Goal: Information Seeking & Learning: Learn about a topic

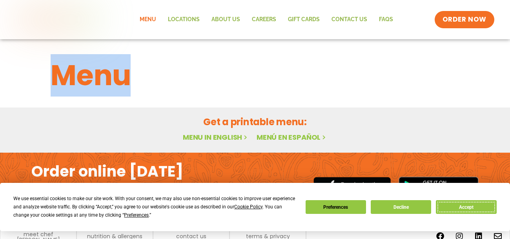
click at [447, 206] on button "Accept" at bounding box center [466, 207] width 60 height 14
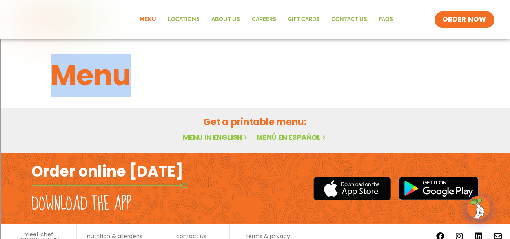
click at [216, 140] on link "Menu in English" at bounding box center [216, 137] width 66 height 10
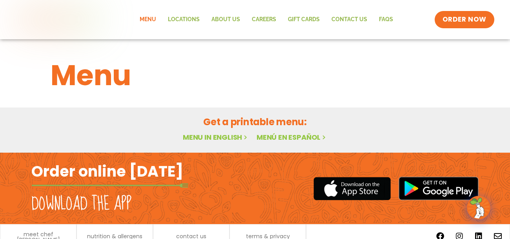
click at [231, 137] on link "Menu in English" at bounding box center [216, 137] width 66 height 10
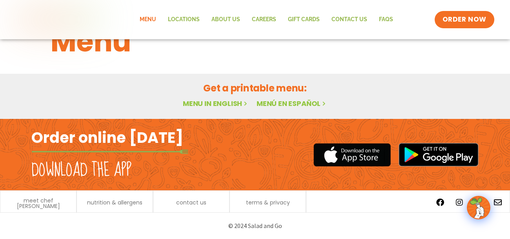
click at [299, 69] on div "Menu Featured Menu Featured Menu Salads Salads Wraps Wraps Soup Soup Breakfast …" at bounding box center [255, 61] width 510 height 113
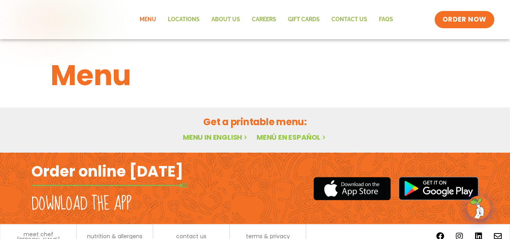
scroll to position [0, 0]
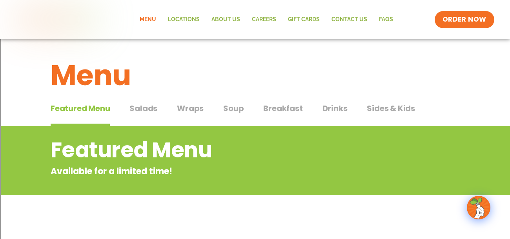
click at [223, 137] on h2 "Featured Menu" at bounding box center [224, 150] width 346 height 32
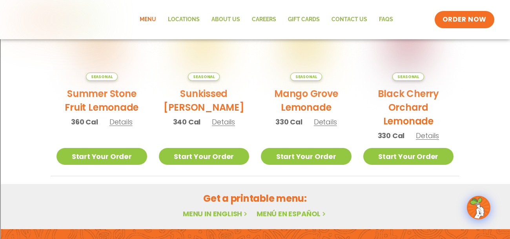
scroll to position [525, 0]
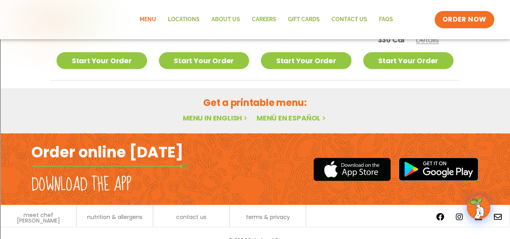
click at [232, 120] on link "Menu in English" at bounding box center [216, 118] width 66 height 10
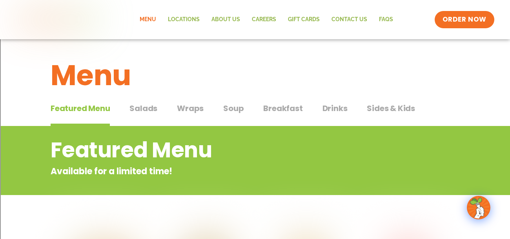
click at [138, 110] on span "Salads" at bounding box center [144, 108] width 28 height 12
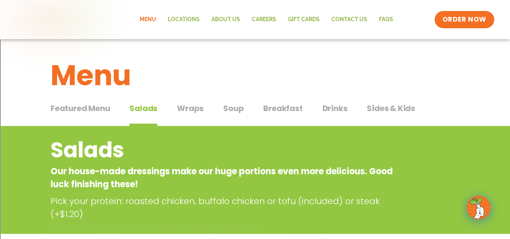
click at [193, 109] on span "Wraps" at bounding box center [190, 108] width 27 height 12
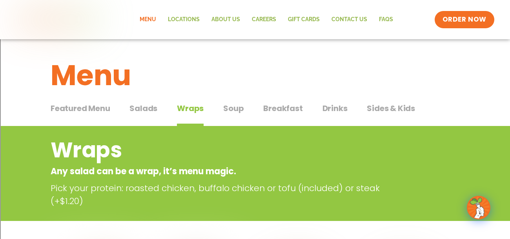
click at [237, 109] on span "Soup" at bounding box center [233, 108] width 20 height 12
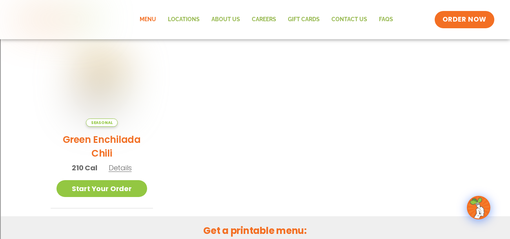
scroll to position [197, 0]
